Goal: Task Accomplishment & Management: Manage account settings

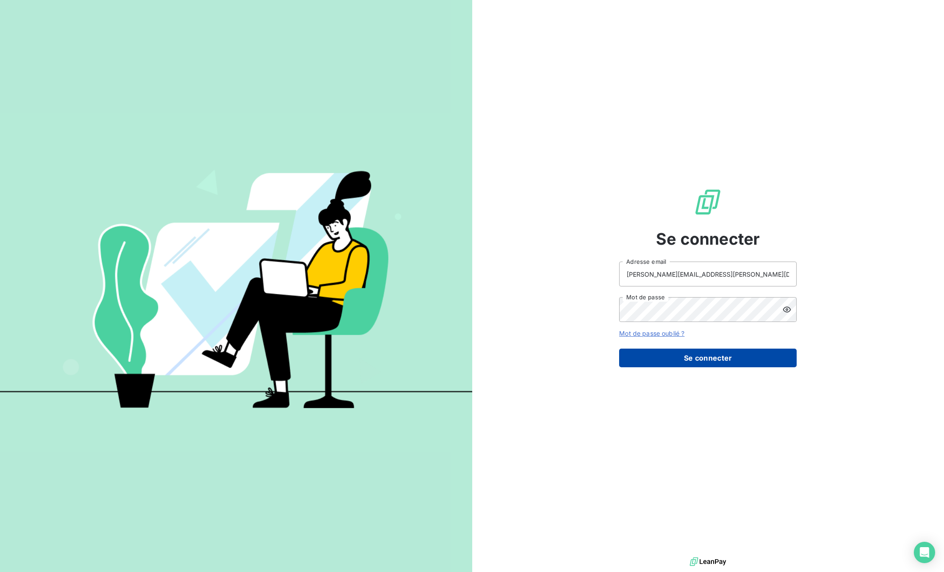
click at [661, 352] on button "Se connecter" at bounding box center [708, 357] width 178 height 19
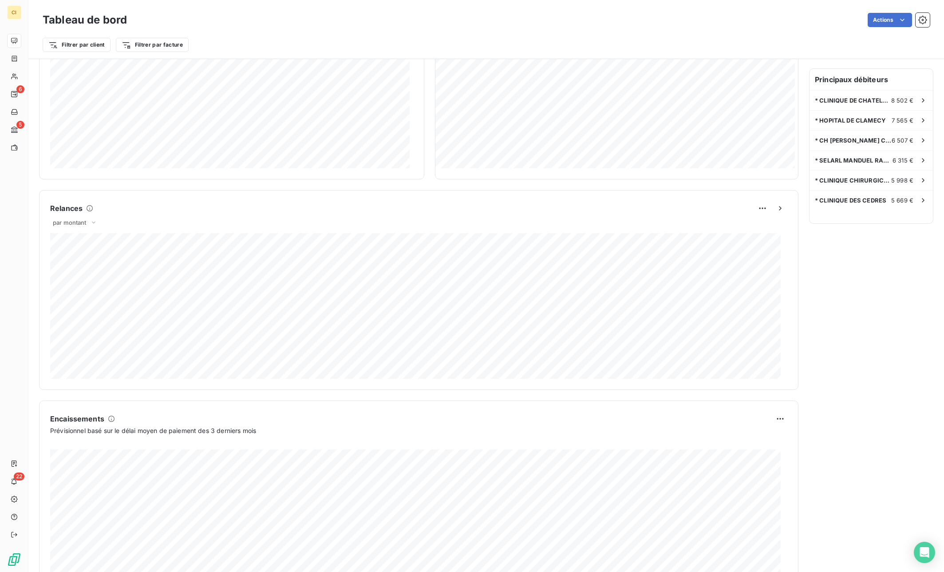
scroll to position [293, 0]
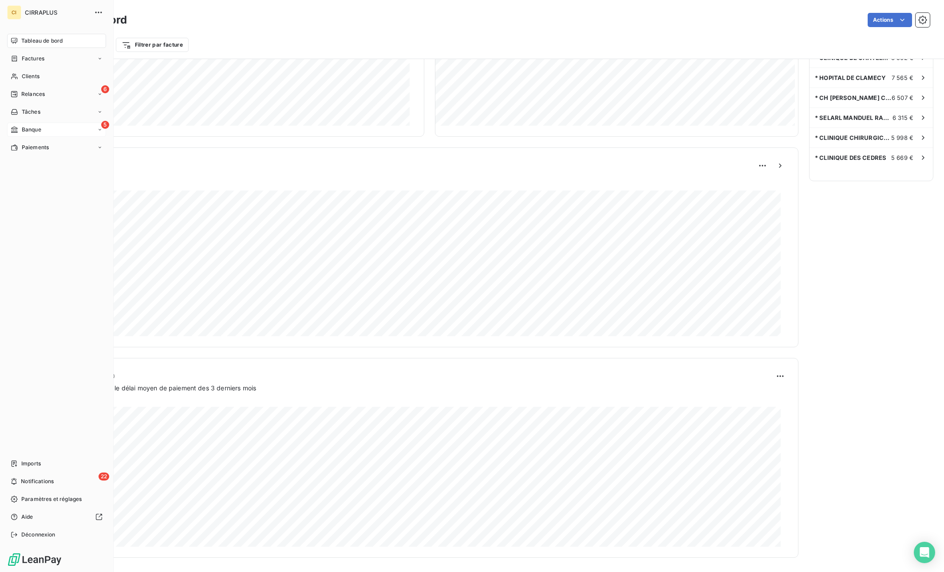
click at [17, 131] on icon at bounding box center [15, 129] width 8 height 7
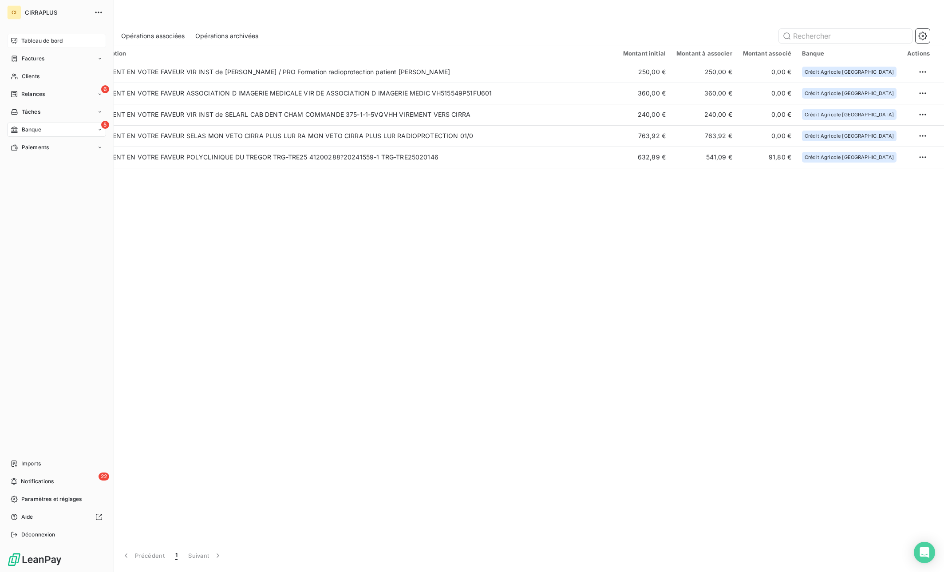
click at [20, 44] on div "Tableau de bord" at bounding box center [56, 41] width 99 height 14
